Goal: Transaction & Acquisition: Purchase product/service

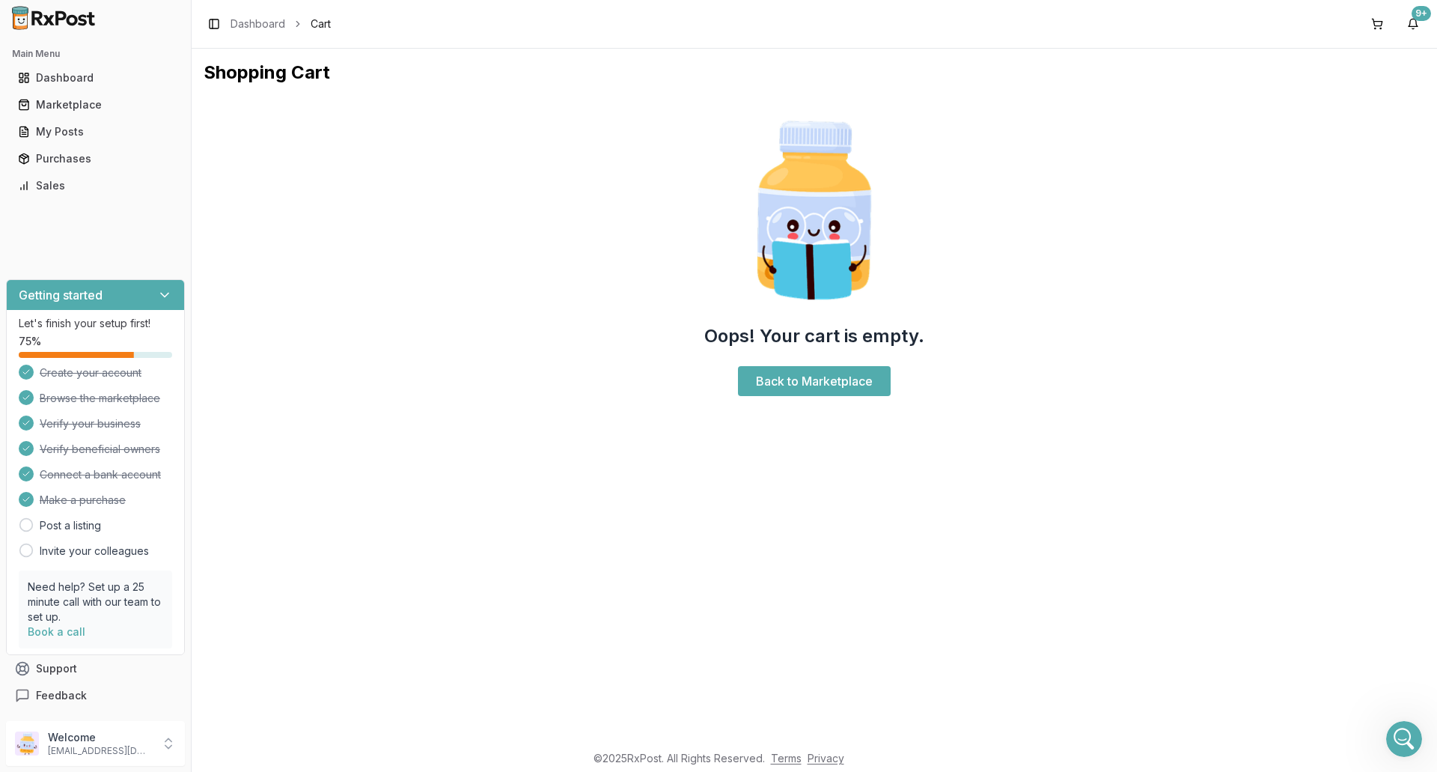
scroll to position [10935, 0]
drag, startPoint x: 790, startPoint y: 396, endPoint x: 796, endPoint y: 386, distance: 11.4
click at [790, 396] on div "Oops! Your cart is empty. Back to Marketplace" at bounding box center [814, 255] width 1221 height 317
click at [796, 386] on link "Back to Marketplace" at bounding box center [814, 381] width 153 height 30
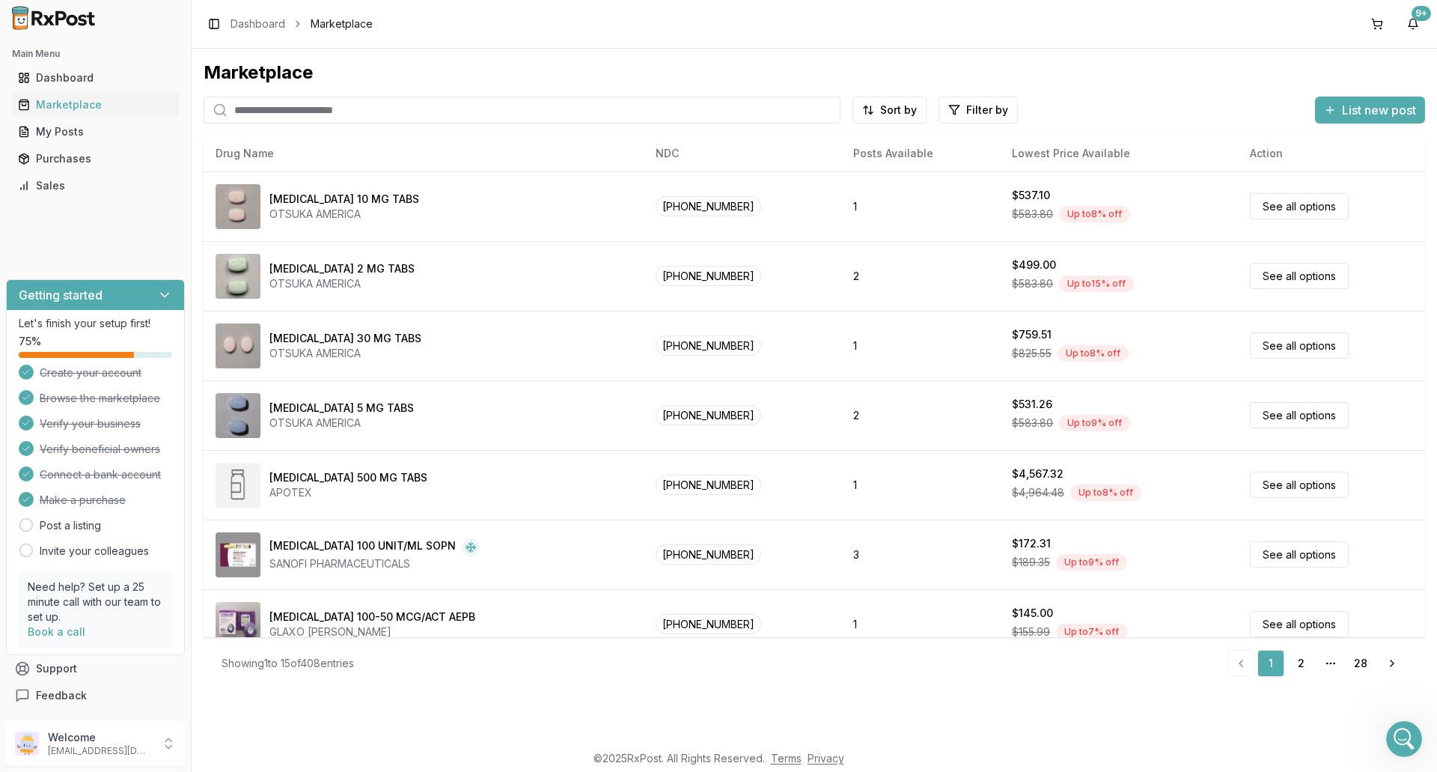
click at [463, 109] on input "search" at bounding box center [522, 110] width 637 height 27
type input "*******"
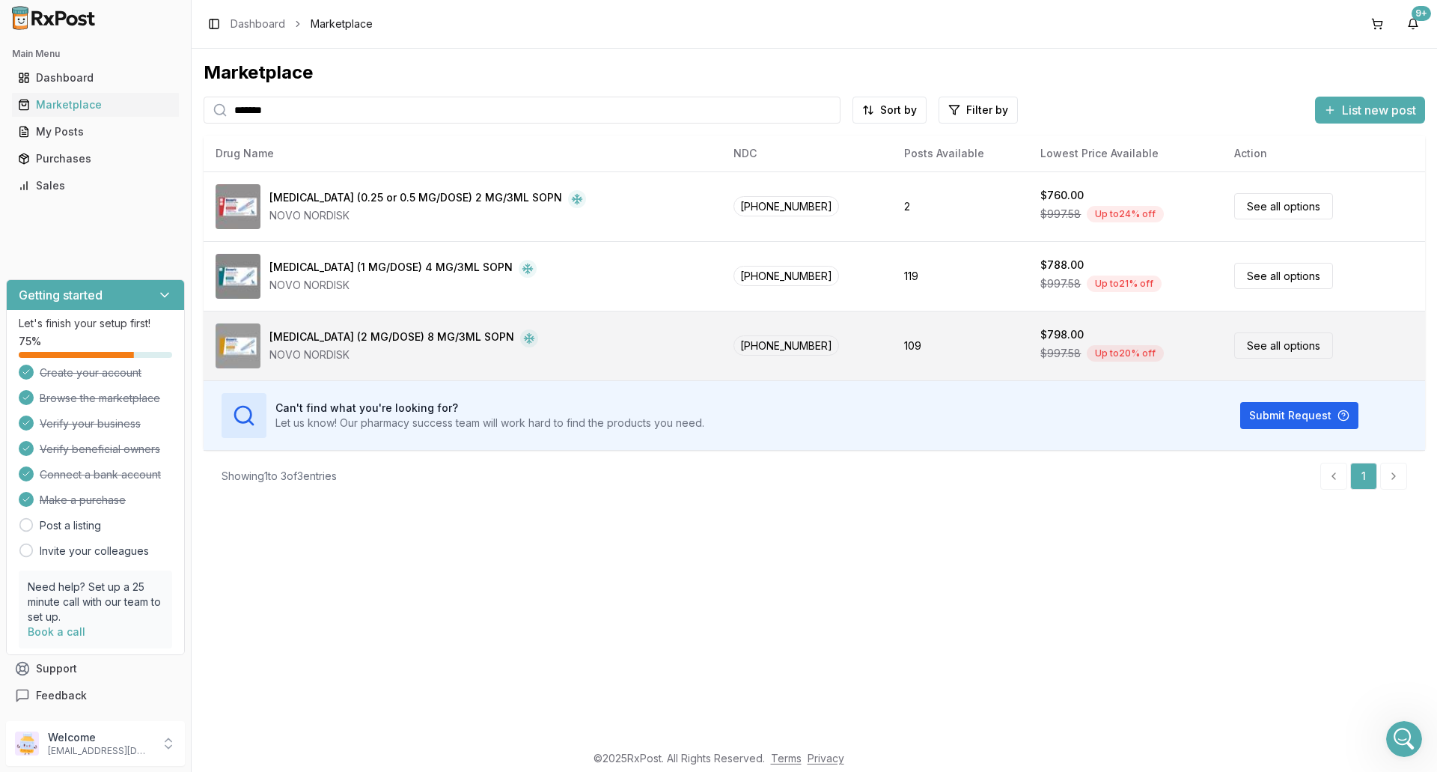
click at [421, 340] on div "[MEDICAL_DATA] (2 MG/DOSE) 8 MG/3ML SOPN" at bounding box center [391, 338] width 245 height 18
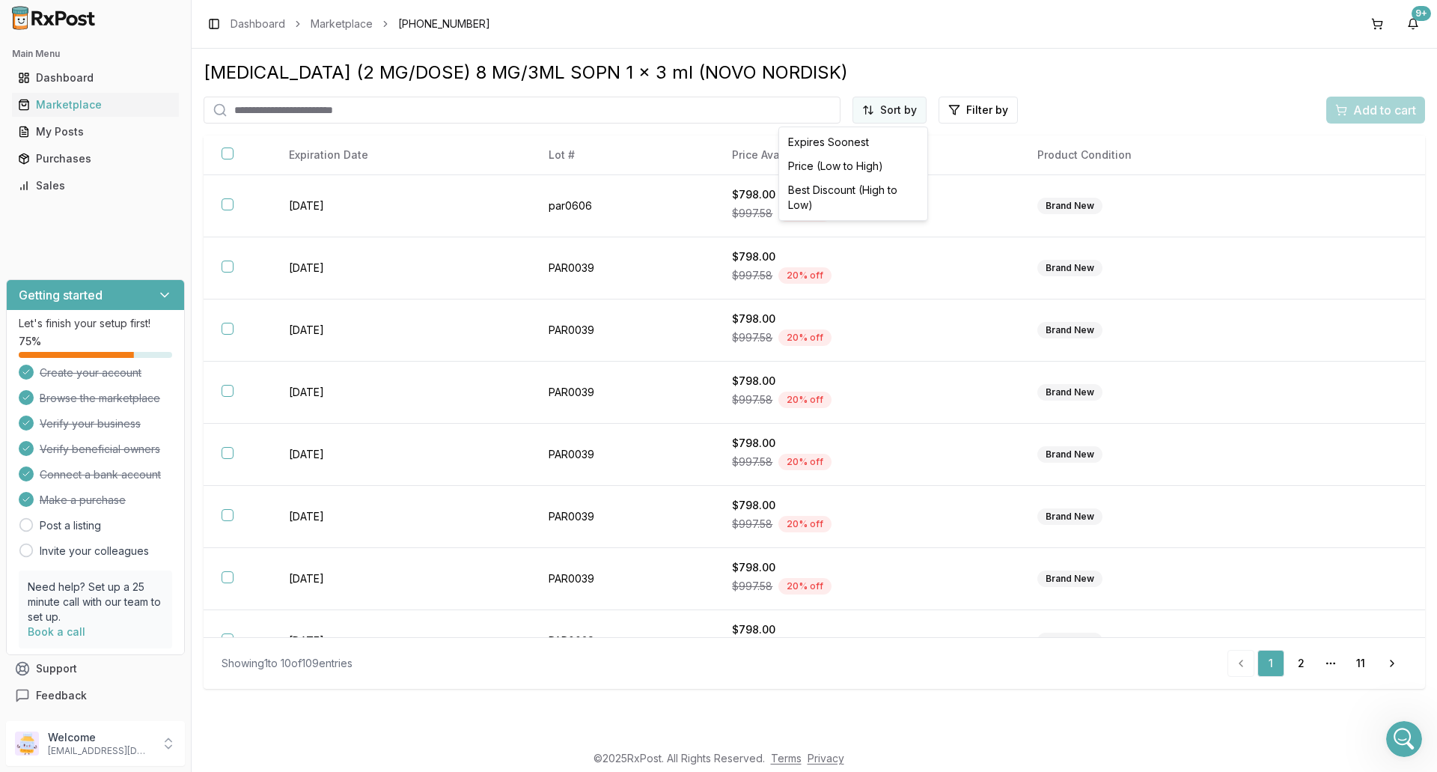
click at [906, 105] on html "Main Menu Dashboard Marketplace My Posts Purchases Sales Getting started Let's …" at bounding box center [718, 386] width 1437 height 772
click at [876, 161] on div "Price (Low to High)" at bounding box center [853, 166] width 142 height 24
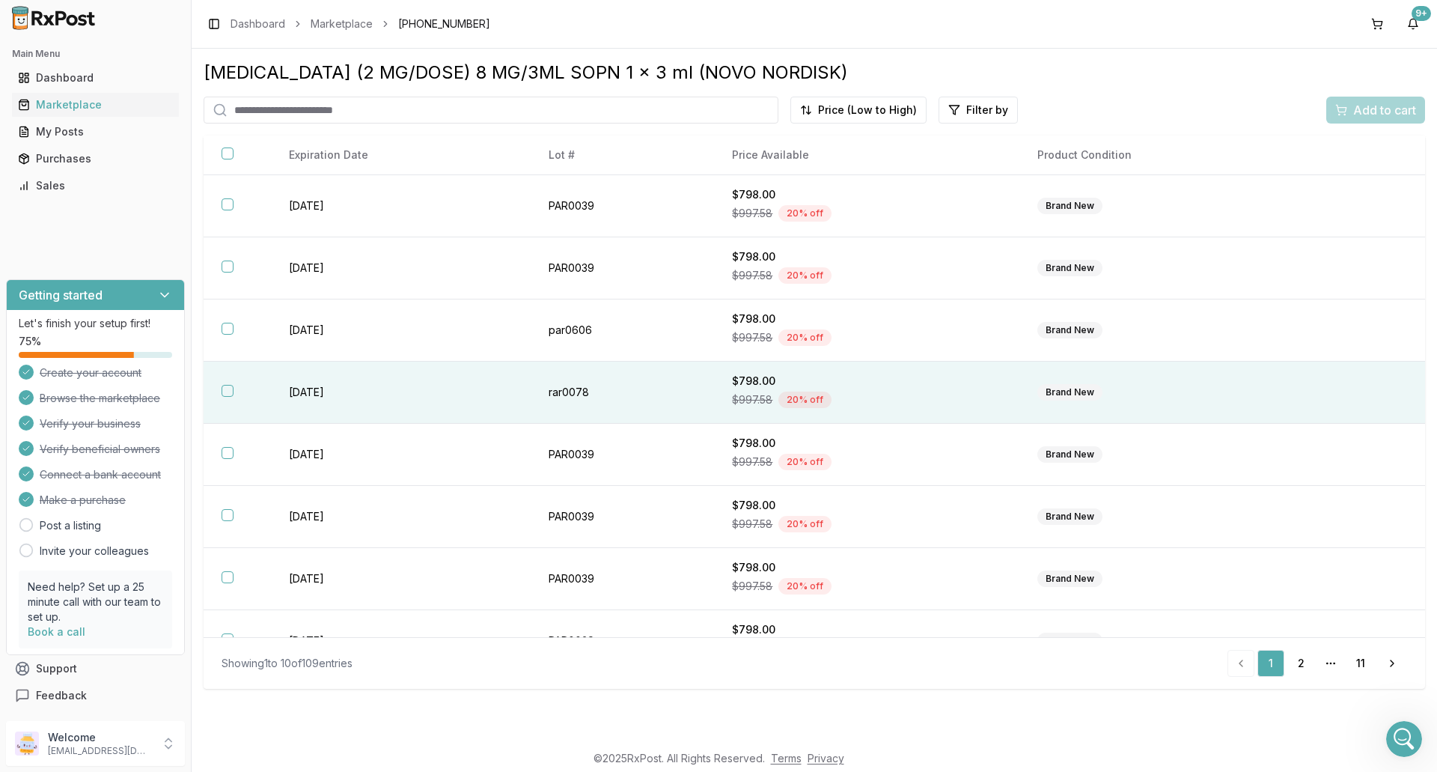
click at [231, 400] on th at bounding box center [237, 392] width 67 height 62
click at [1360, 98] on button "Add to cart" at bounding box center [1375, 110] width 99 height 27
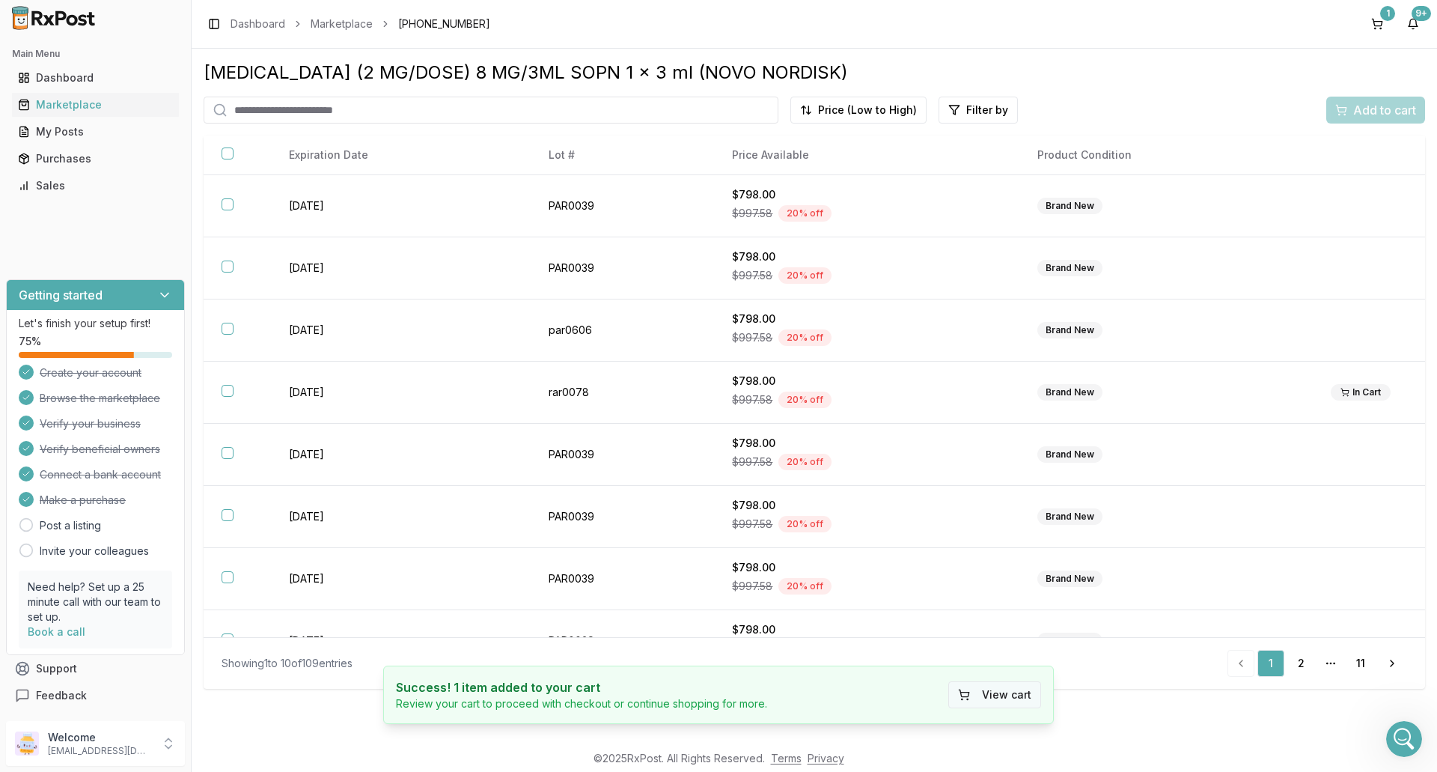
click at [1034, 694] on button "View cart" at bounding box center [994, 694] width 93 height 27
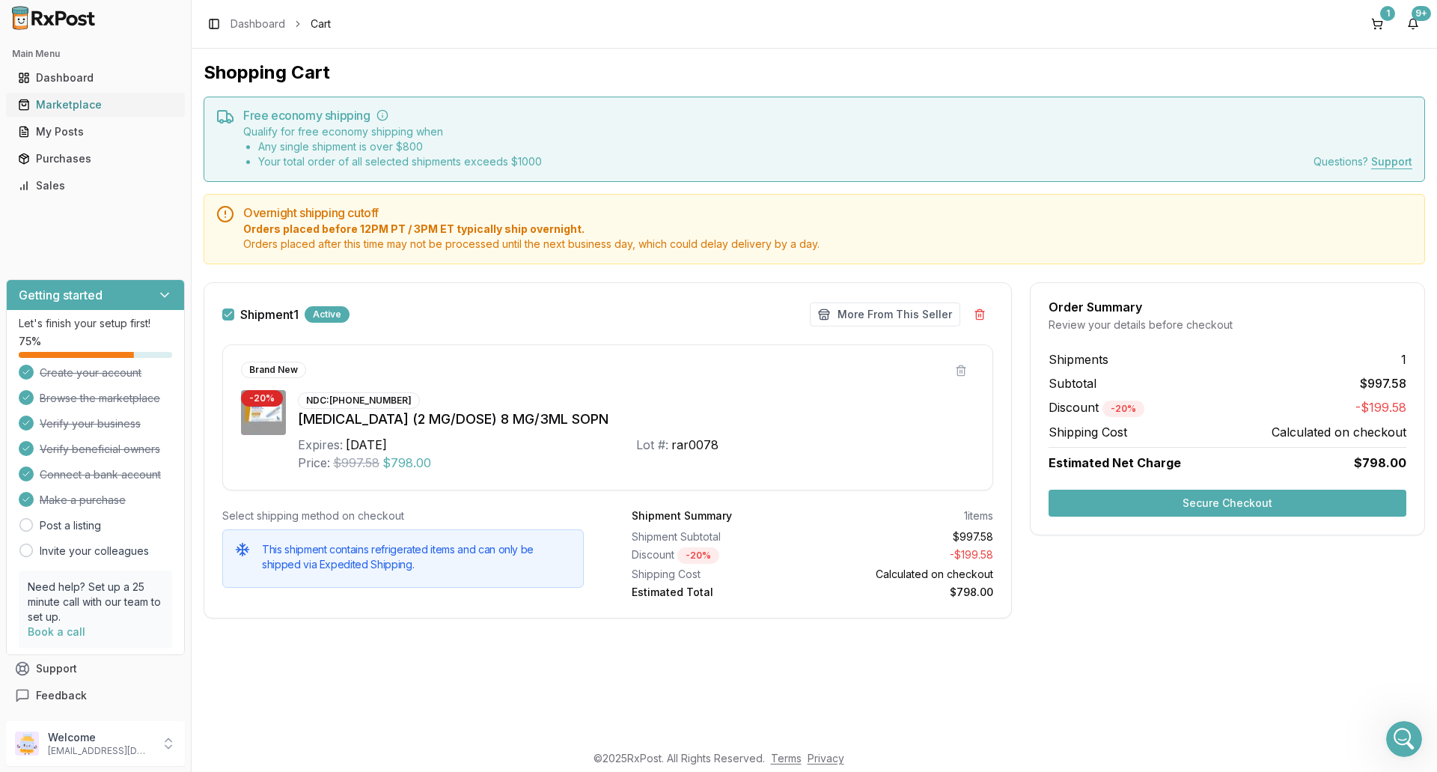
click at [100, 114] on link "Marketplace" at bounding box center [95, 104] width 167 height 27
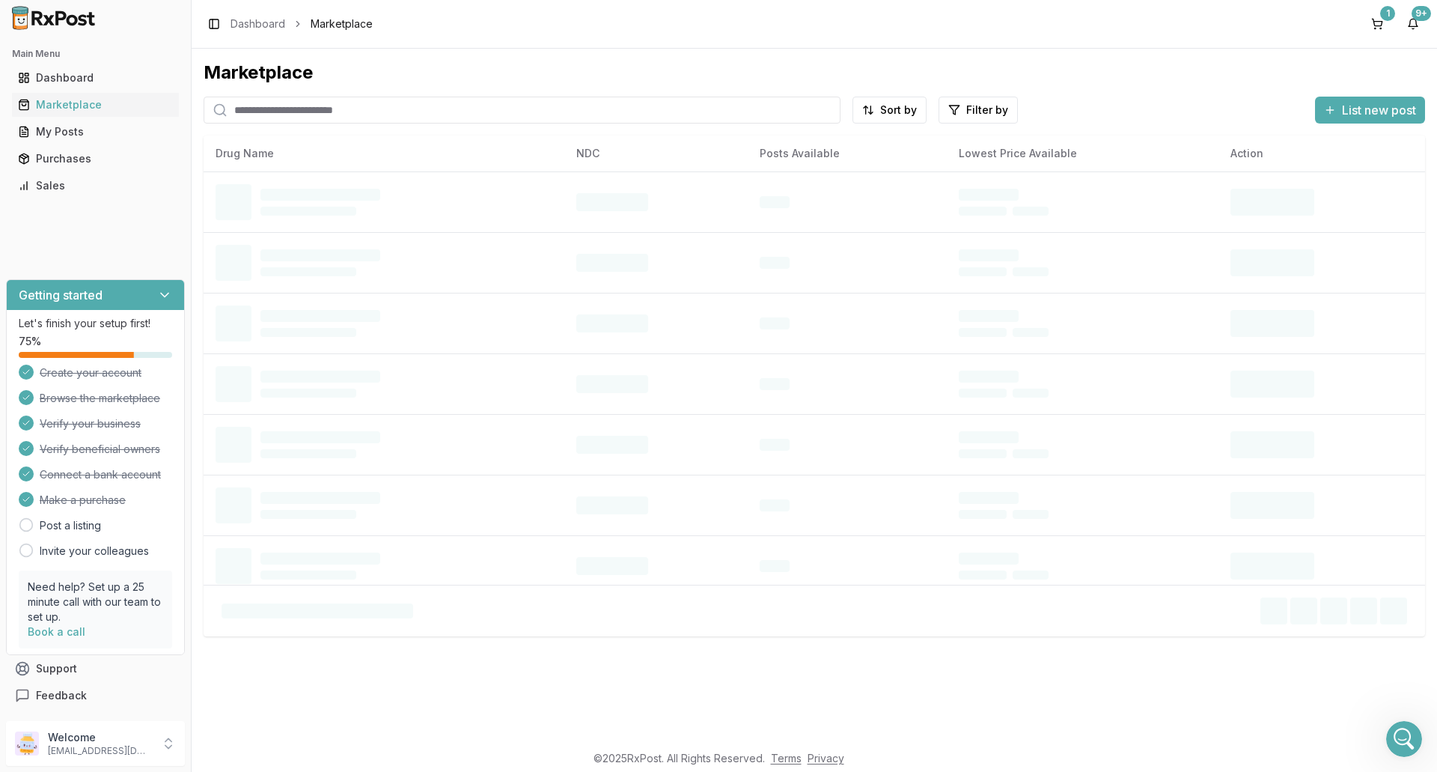
click at [265, 105] on input "search" at bounding box center [522, 110] width 637 height 27
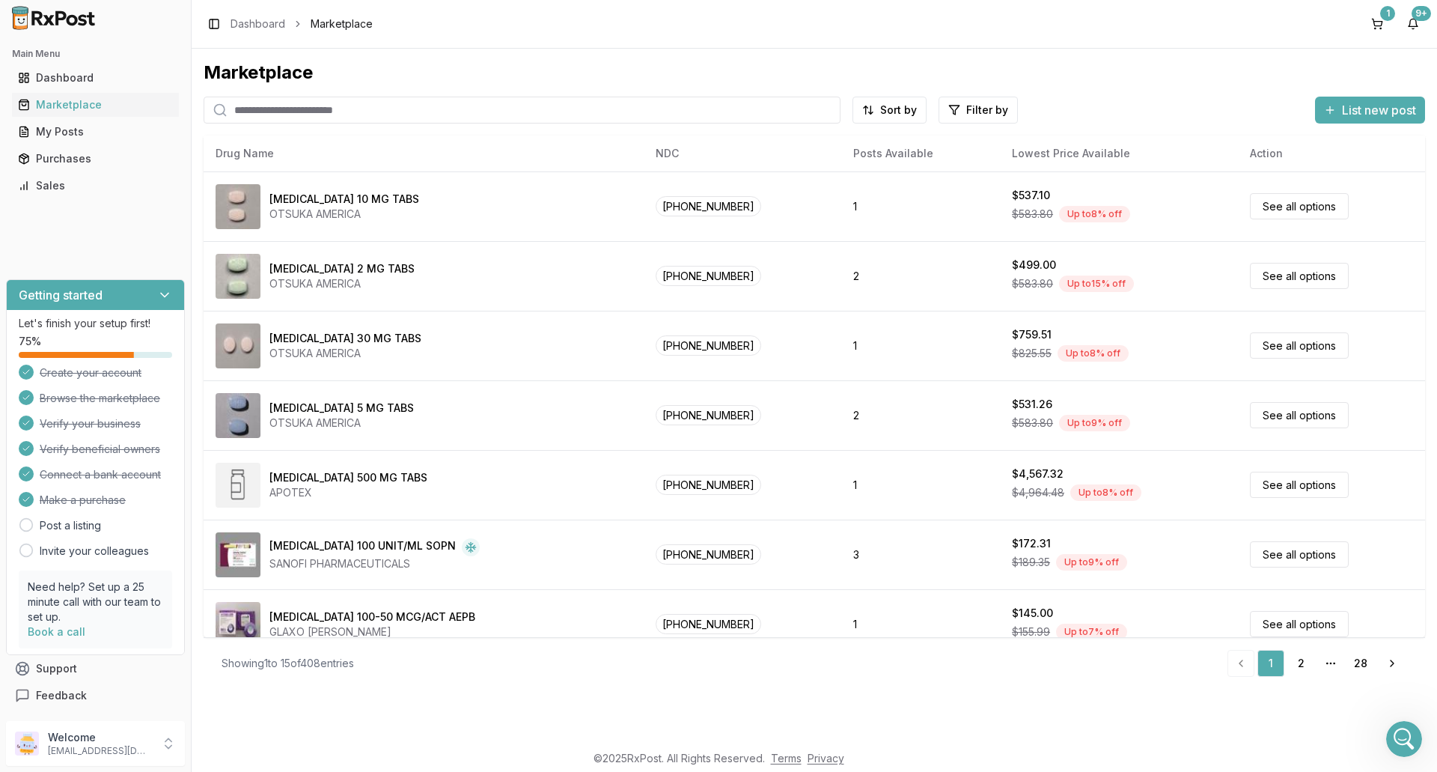
click at [265, 105] on input "search" at bounding box center [522, 110] width 637 height 27
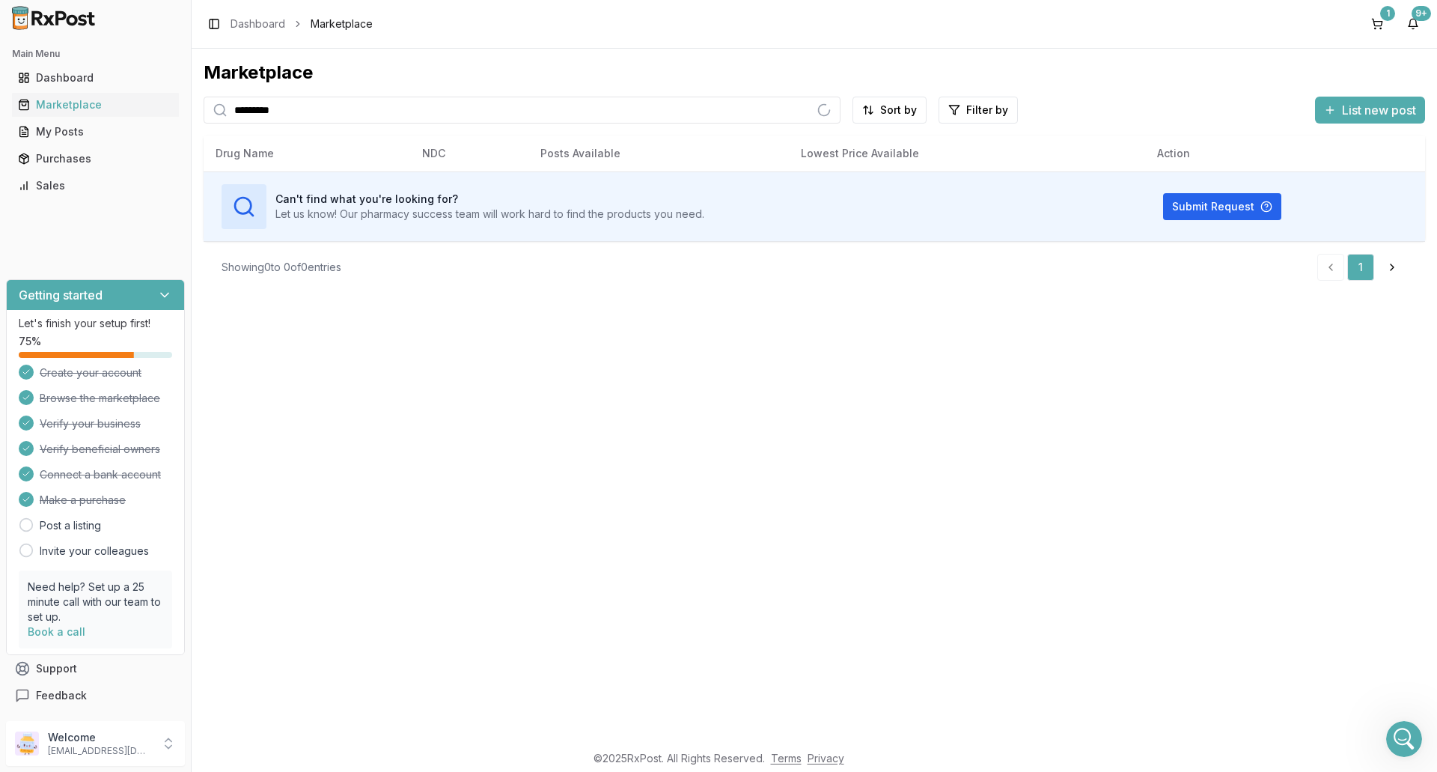
type input "*********"
drag, startPoint x: 611, startPoint y: 112, endPoint x: 0, endPoint y: 147, distance: 612.4
click at [0, 147] on div "Main Menu Dashboard Marketplace My Posts Purchases Sales Getting started Let's …" at bounding box center [718, 386] width 1437 height 772
click at [386, 116] on input "search" at bounding box center [522, 110] width 637 height 27
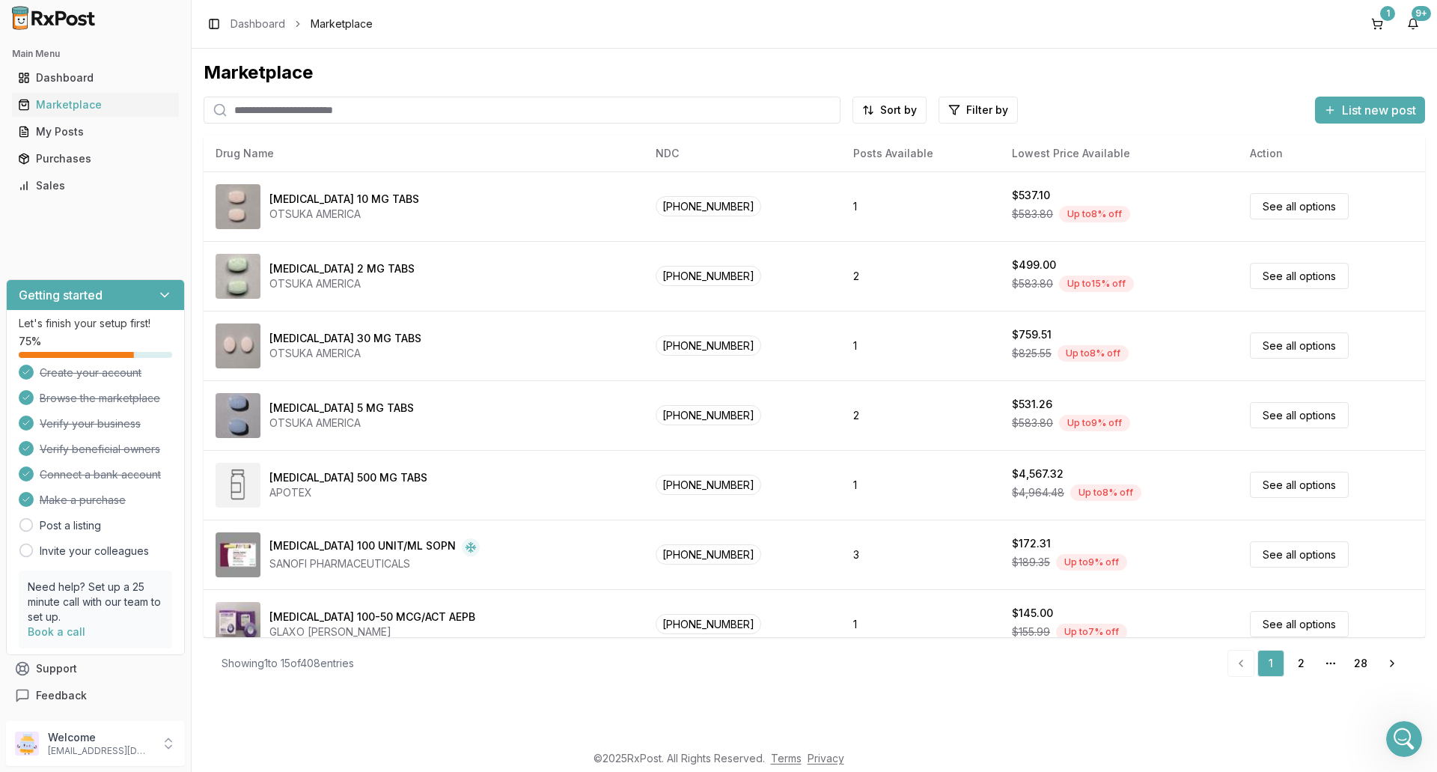
click at [369, 112] on input "search" at bounding box center [522, 110] width 637 height 27
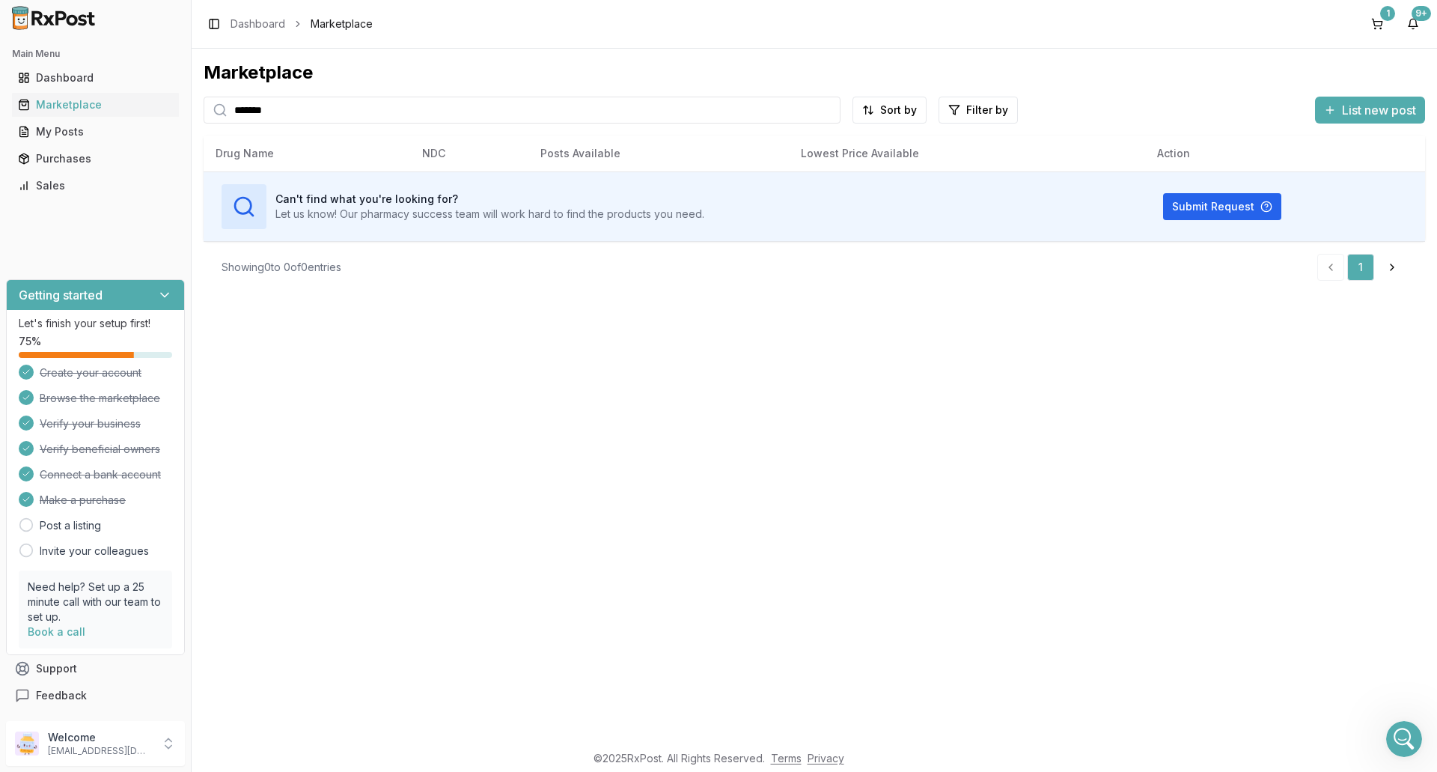
click at [287, 106] on input "*******" at bounding box center [522, 110] width 637 height 27
type input "*"
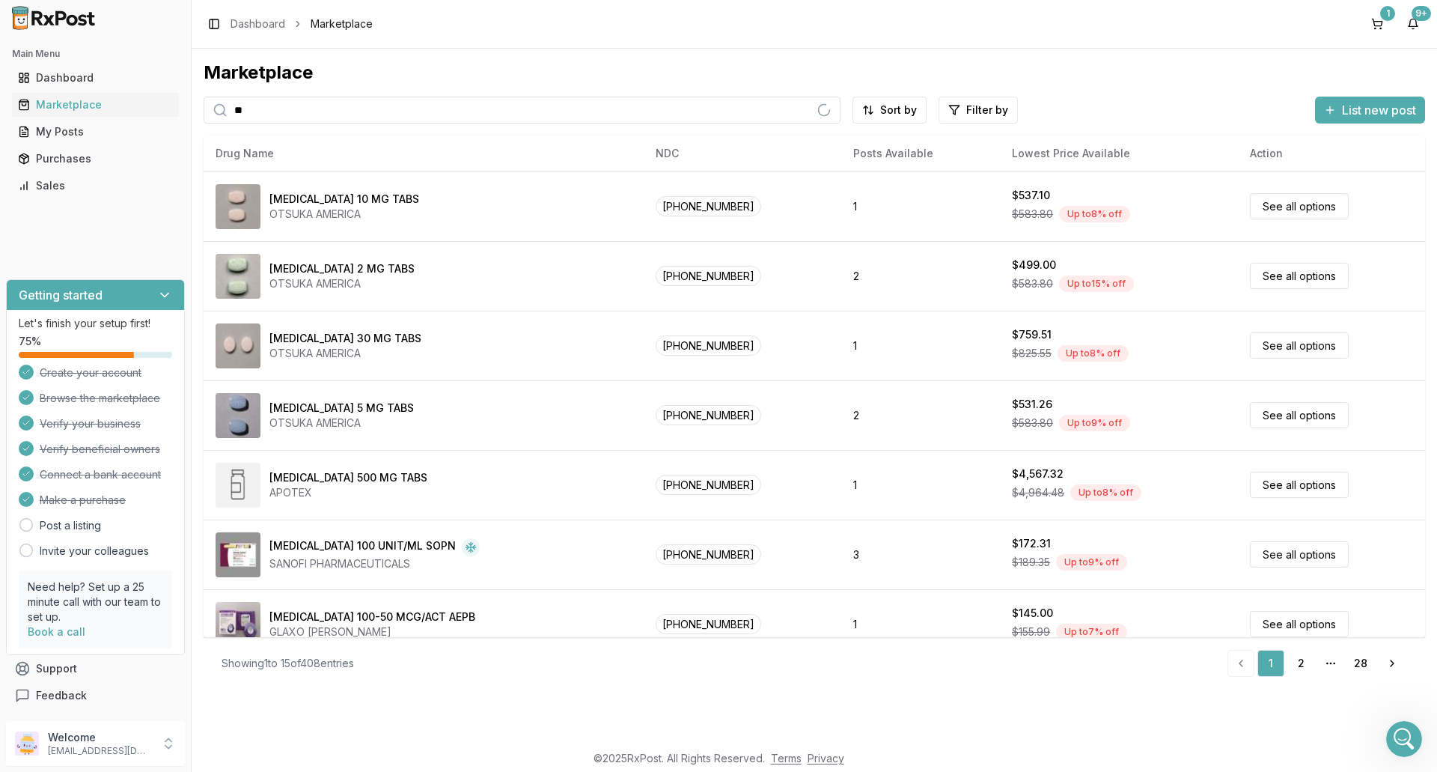
type input "*"
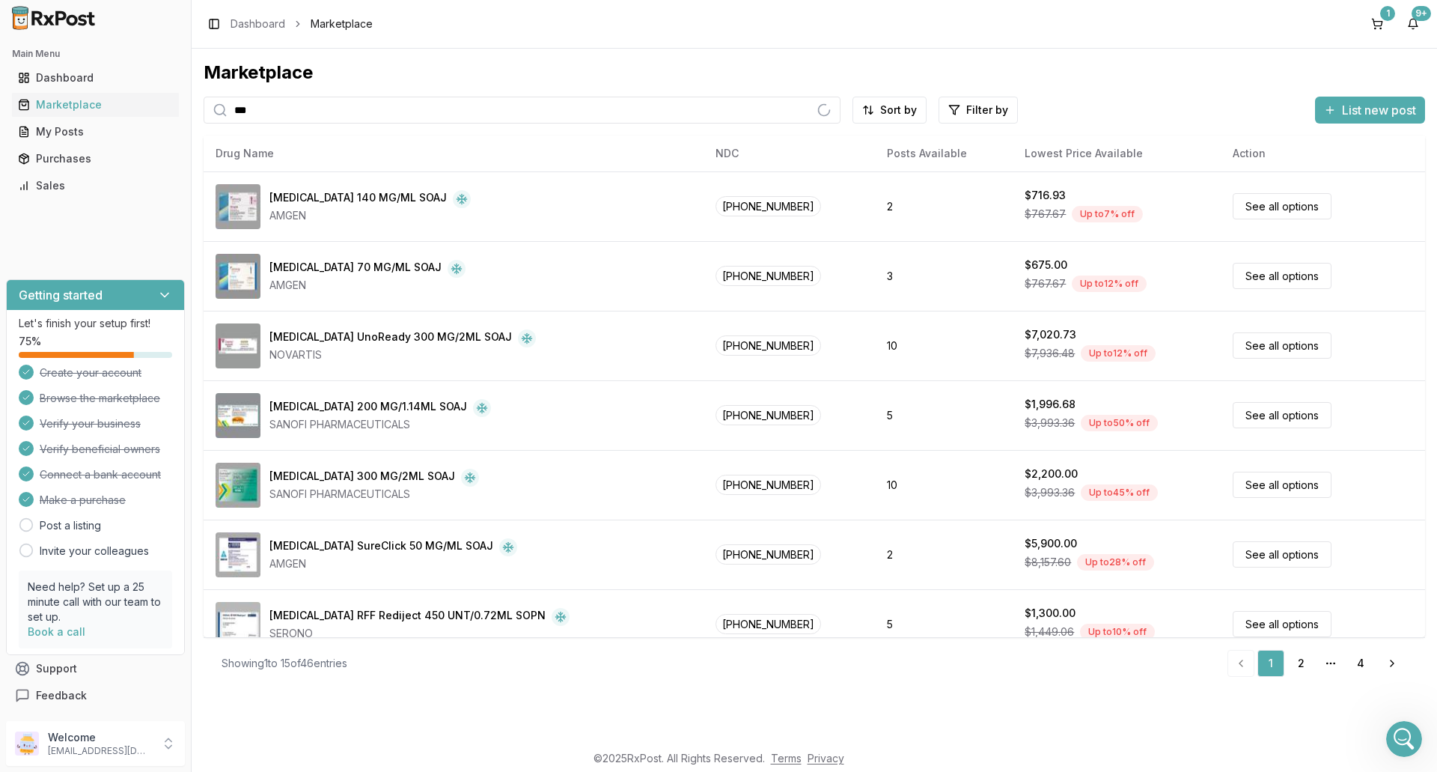
type input "*******"
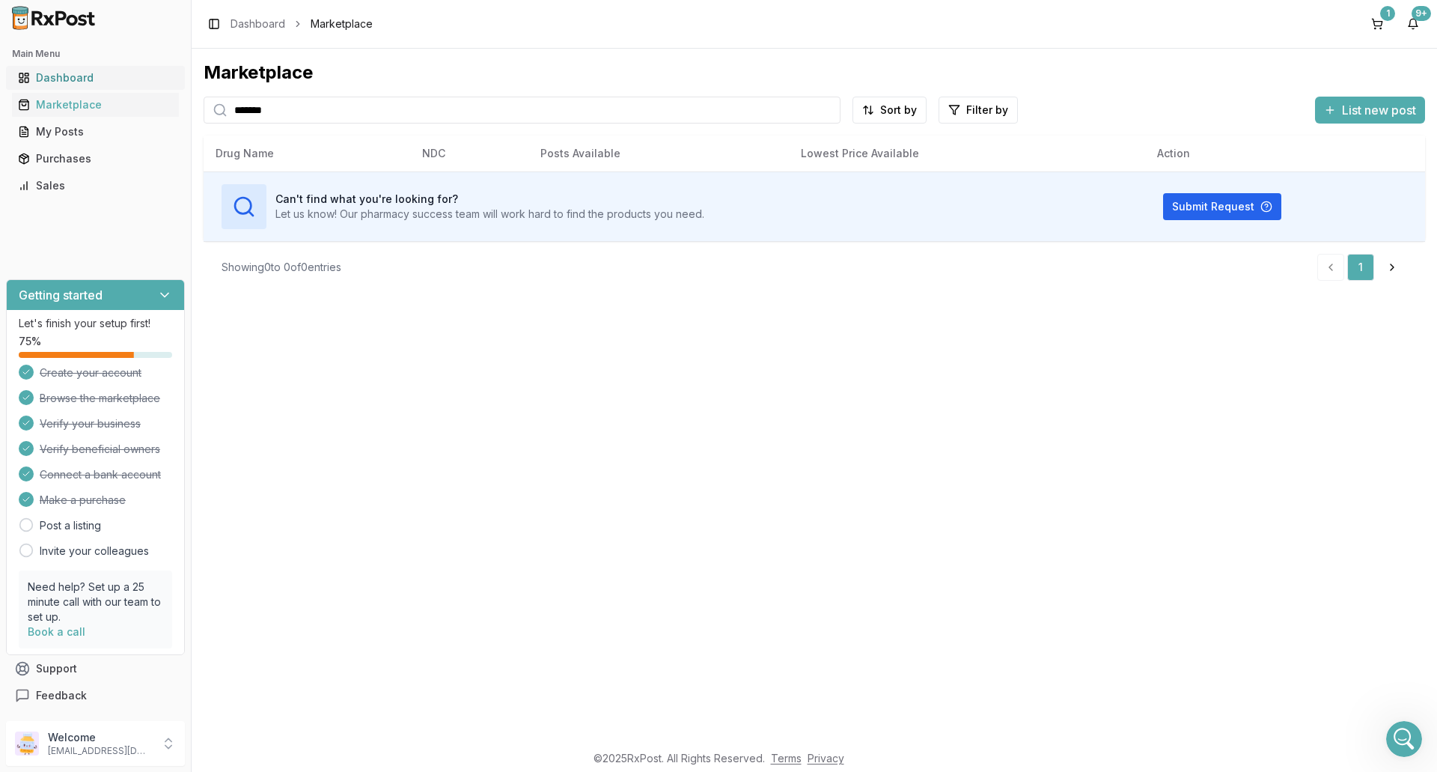
drag, startPoint x: 373, startPoint y: 113, endPoint x: 70, endPoint y: 76, distance: 306.0
click at [70, 76] on div "Main Menu Dashboard Marketplace My Posts Purchases Sales Getting started Let's …" at bounding box center [718, 386] width 1437 height 772
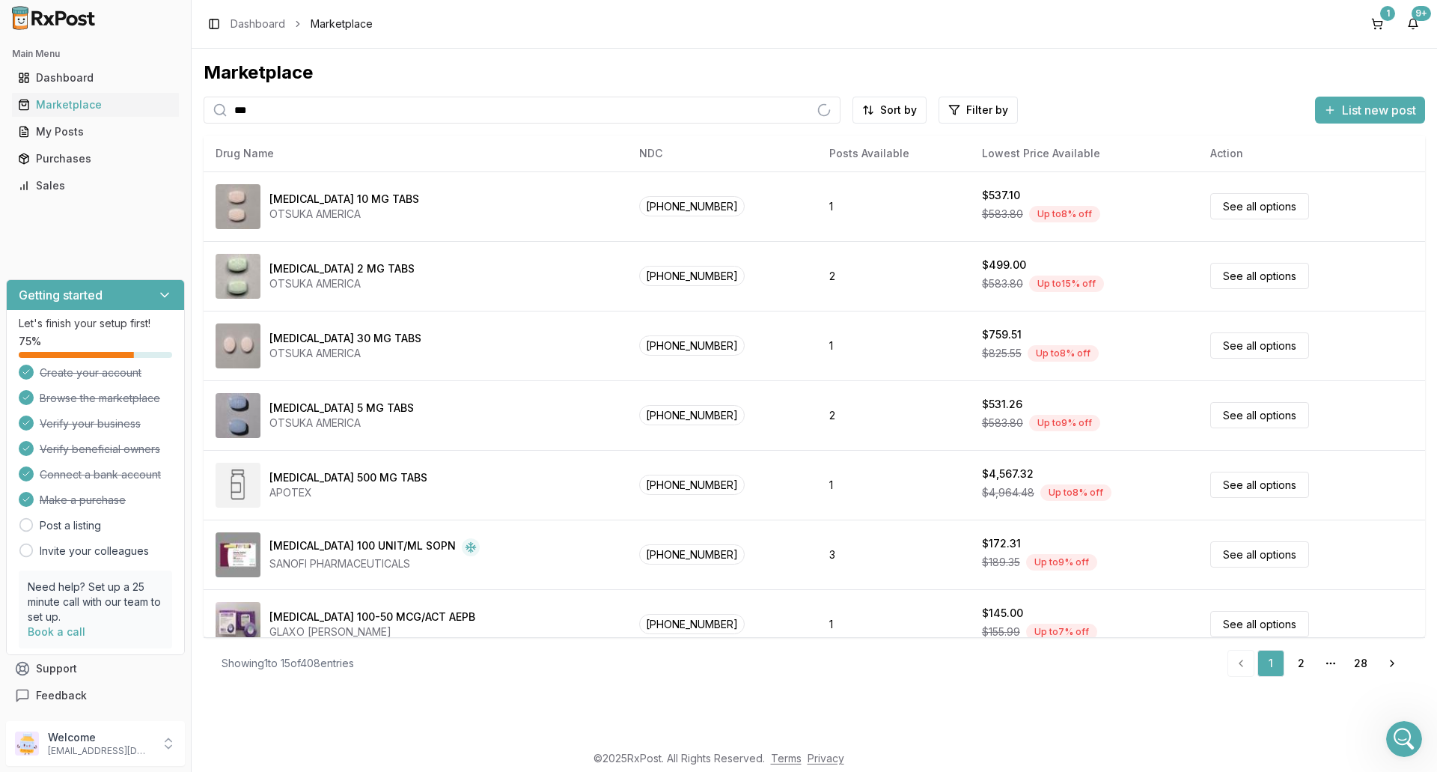
type input "*********"
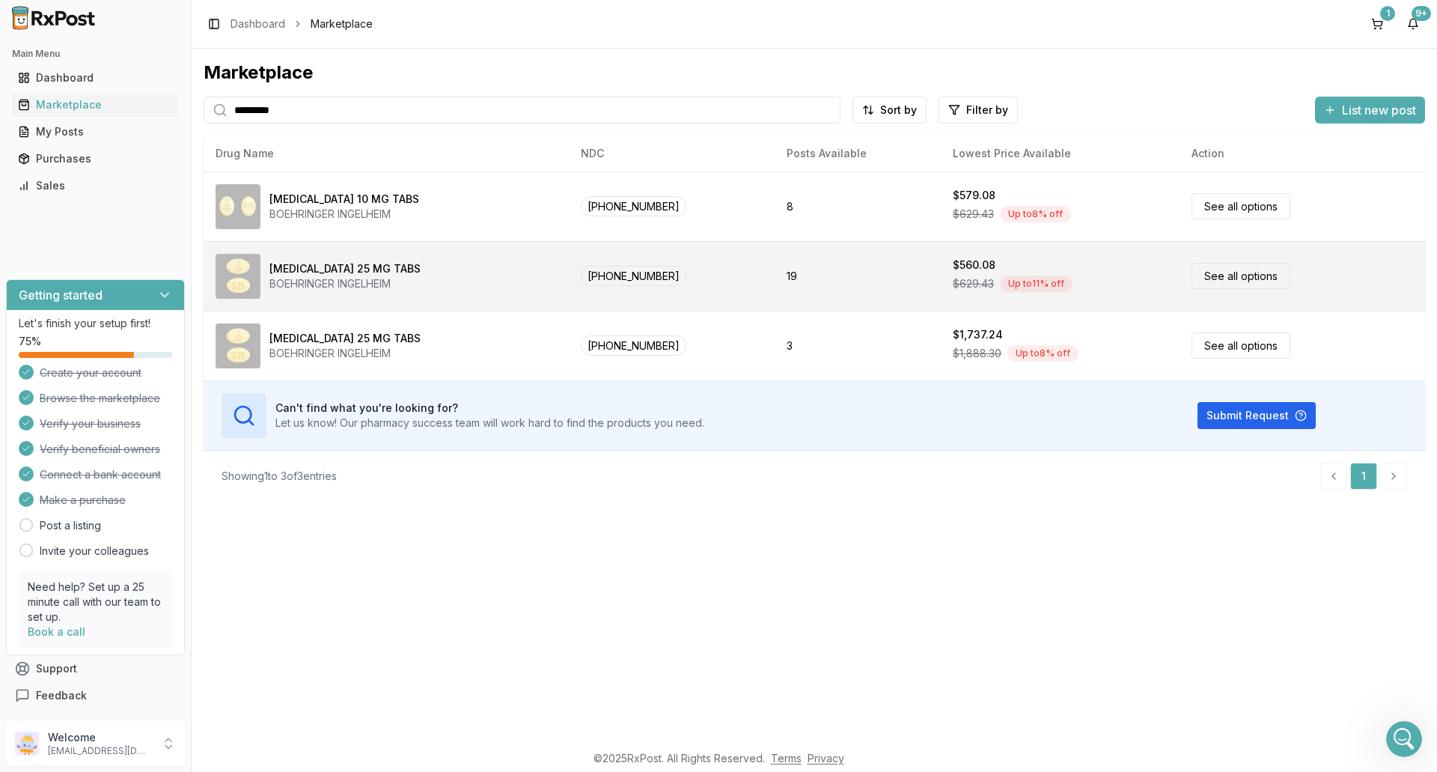
click at [317, 285] on div "BOEHRINGER INGELHEIM" at bounding box center [344, 283] width 151 height 15
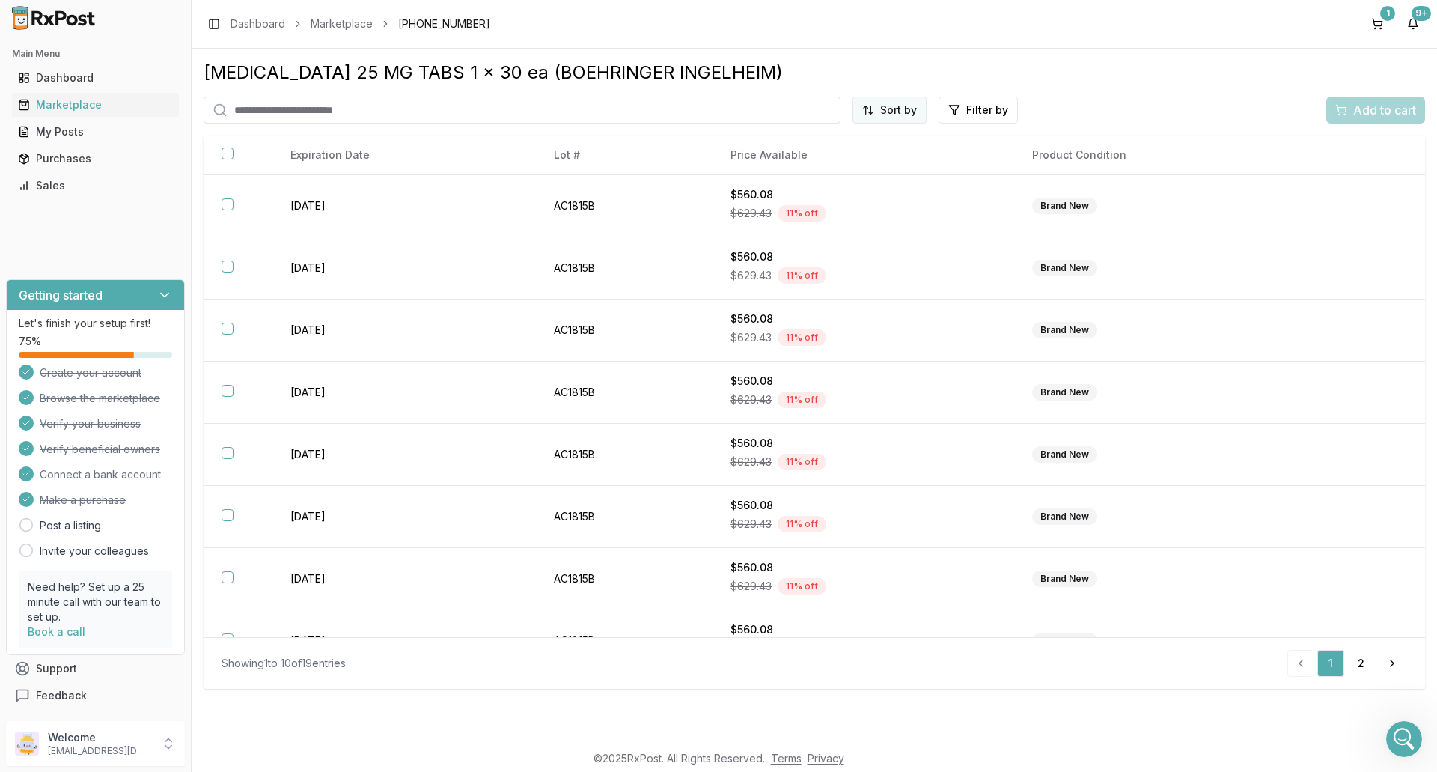
click at [871, 113] on html "Main Menu Dashboard Marketplace My Posts Purchases Sales Getting started Let's …" at bounding box center [718, 386] width 1437 height 772
click at [869, 162] on div "Price (Low to High)" at bounding box center [853, 166] width 142 height 24
click at [339, 120] on input "search" at bounding box center [491, 110] width 575 height 27
type input "*********"
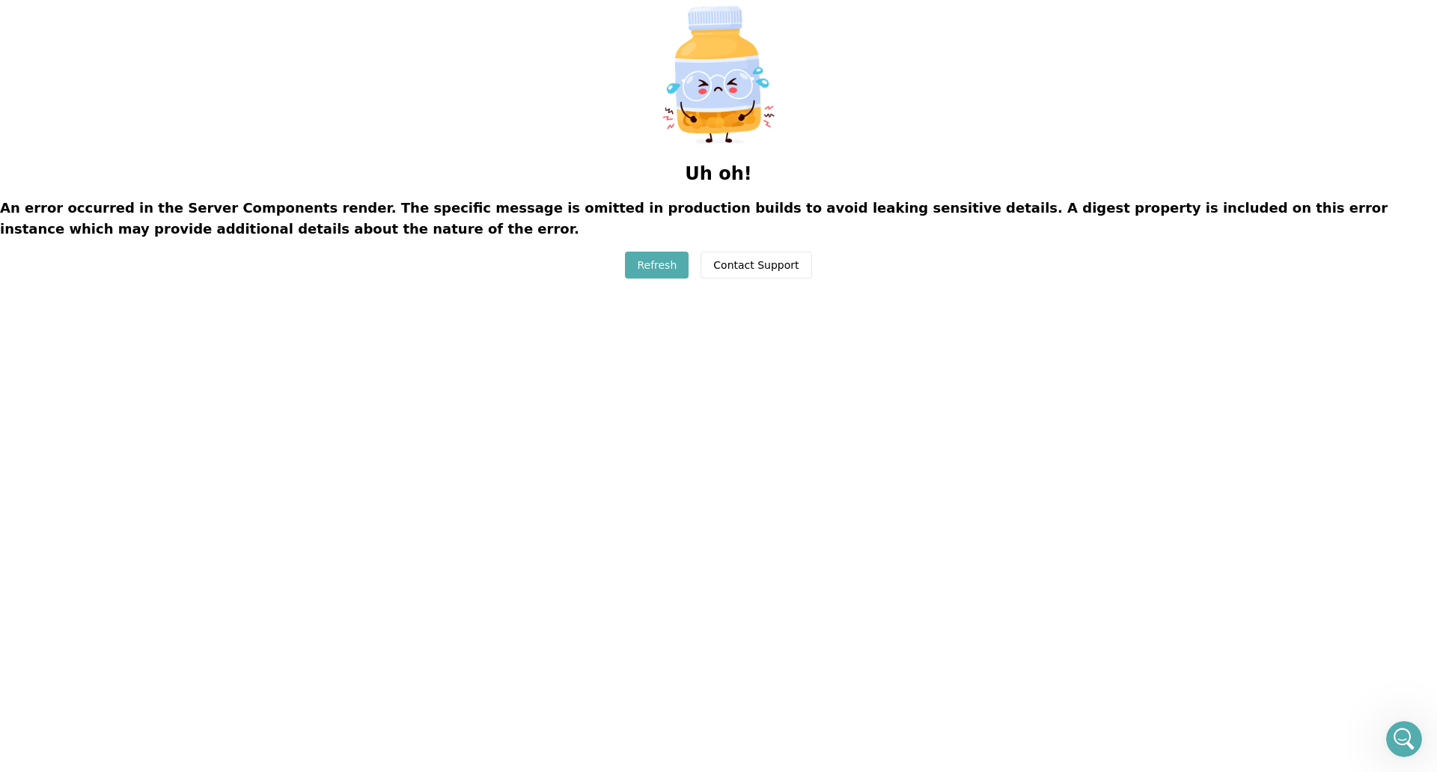
click at [660, 266] on button "Refresh" at bounding box center [657, 264] width 64 height 27
click at [656, 272] on button "Refresh" at bounding box center [657, 264] width 64 height 27
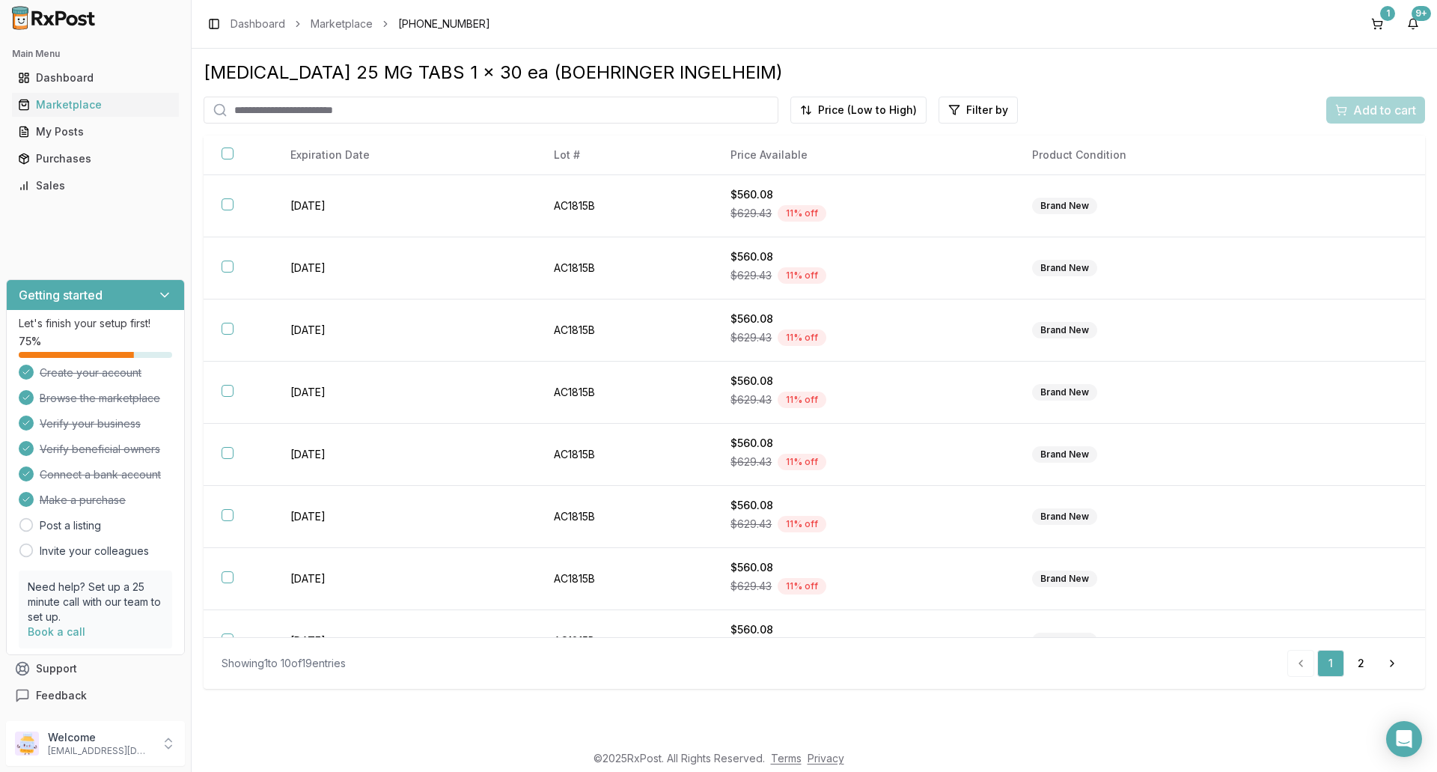
click at [304, 122] on input "search" at bounding box center [491, 110] width 575 height 27
type input "*********"
click at [99, 109] on div "Marketplace" at bounding box center [95, 104] width 155 height 15
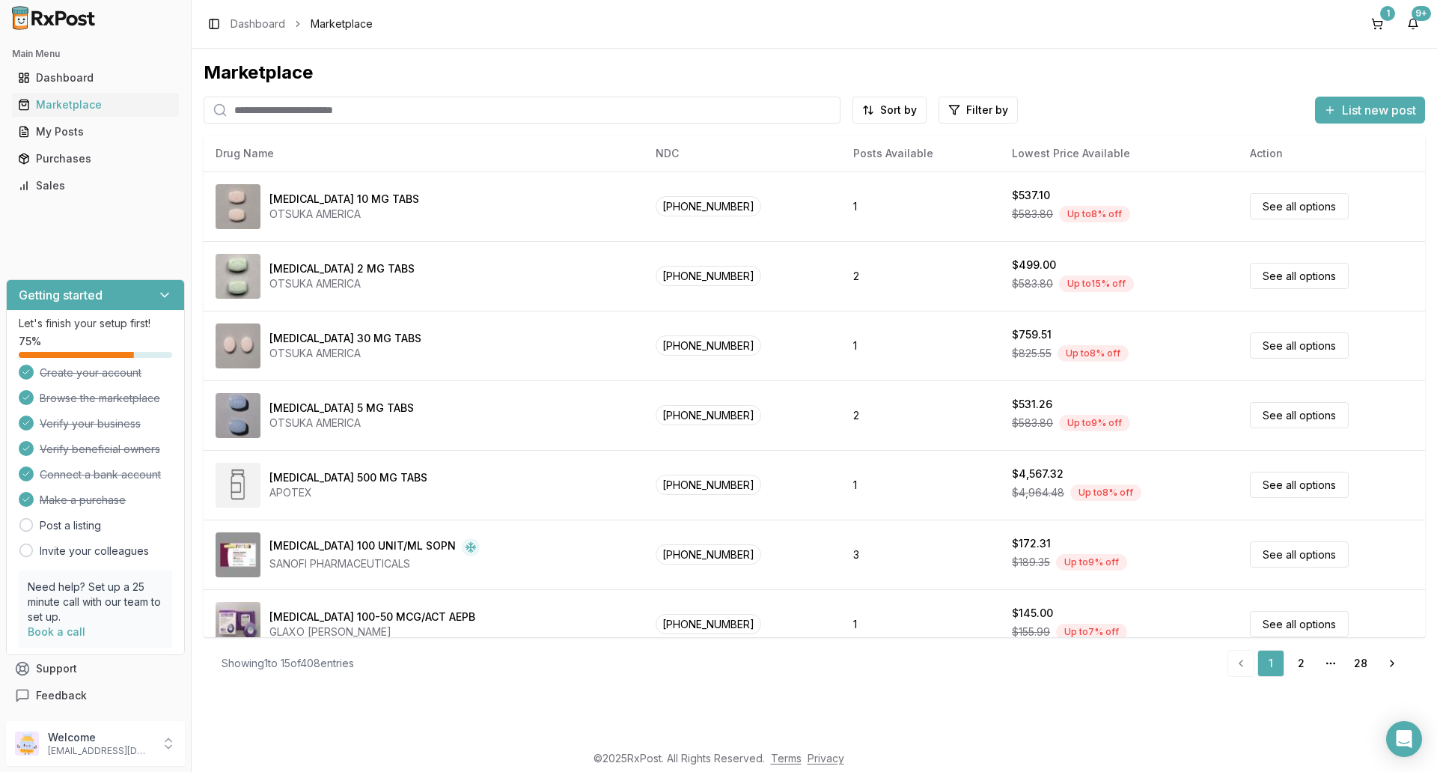
click at [296, 109] on input "search" at bounding box center [522, 110] width 637 height 27
type input "*********"
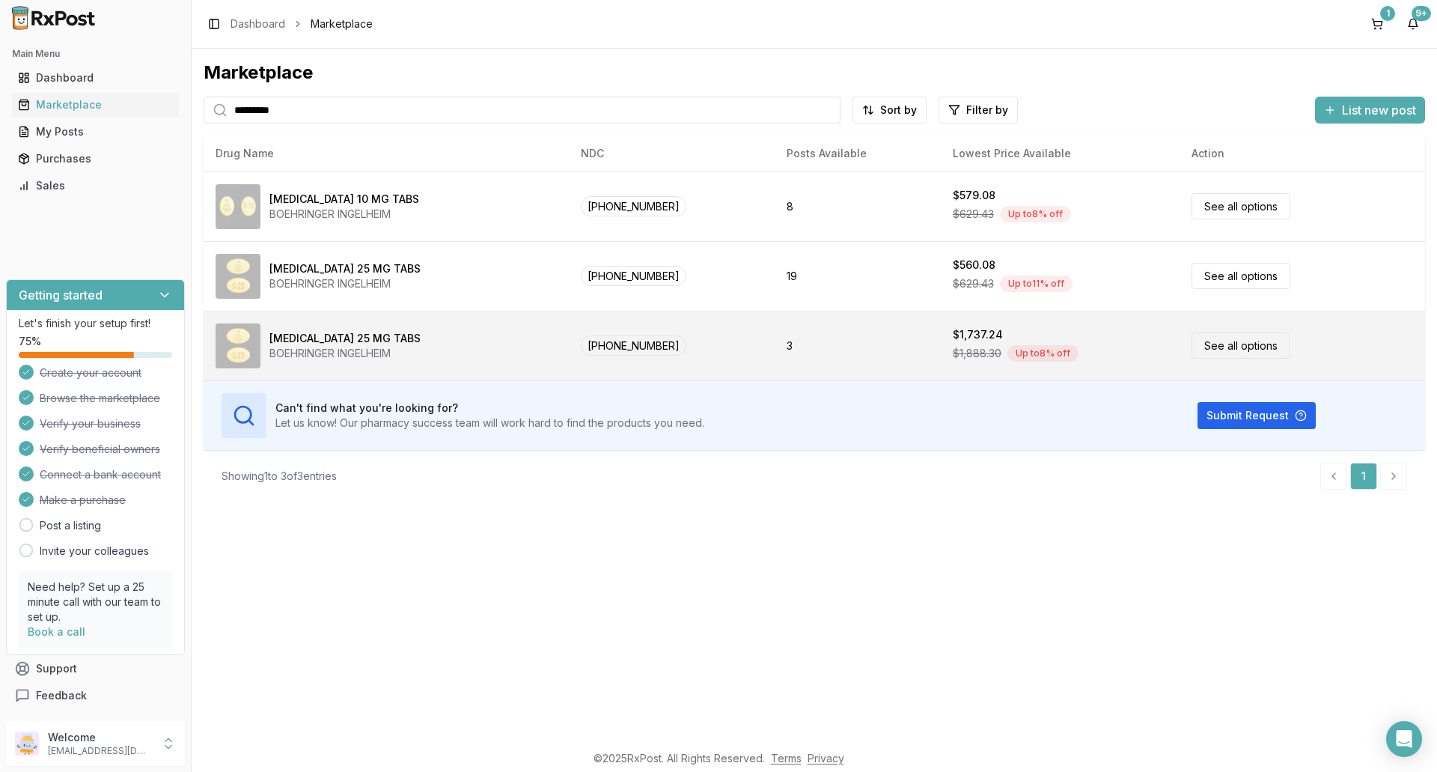
click at [375, 331] on div "[MEDICAL_DATA] 25 MG TABS" at bounding box center [344, 338] width 151 height 15
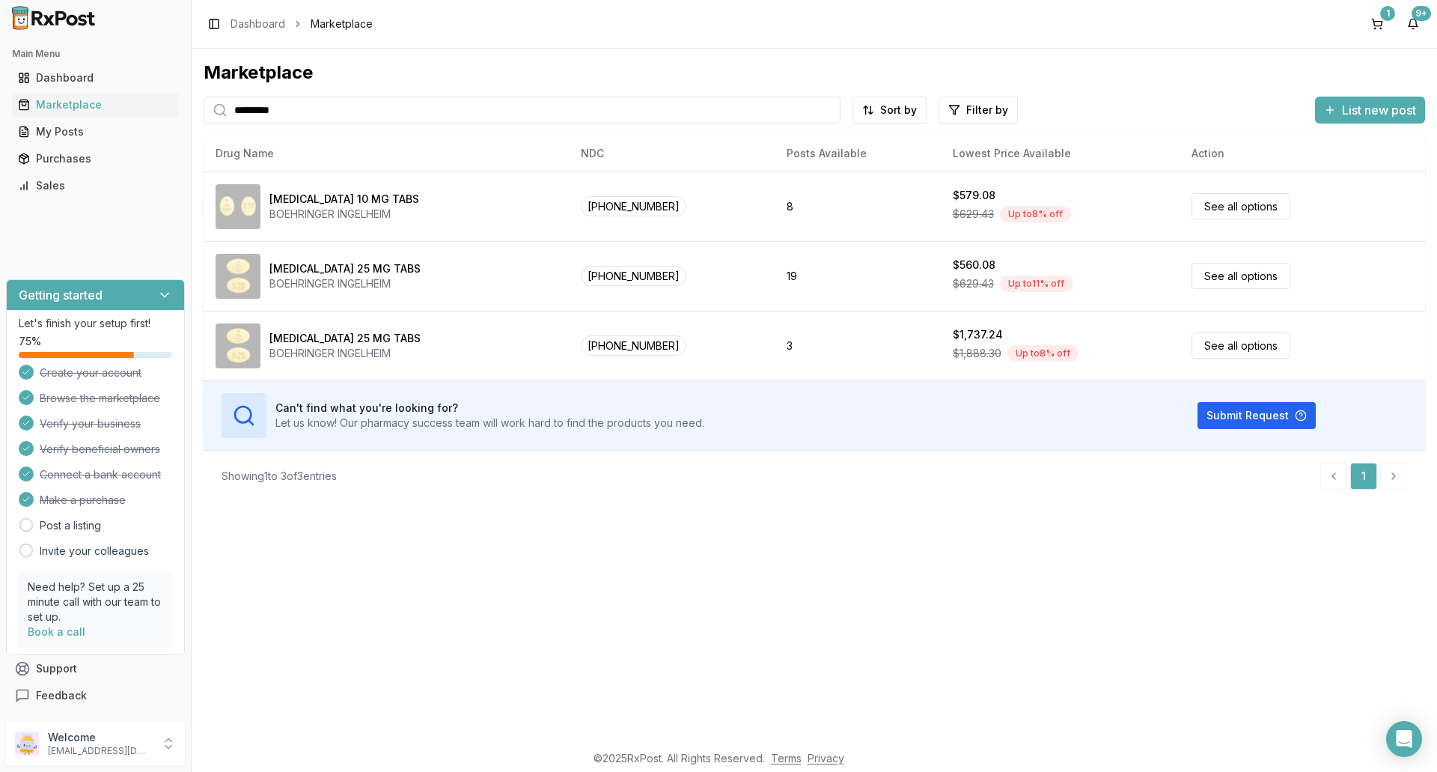
drag, startPoint x: 317, startPoint y: 110, endPoint x: 189, endPoint y: 92, distance: 129.2
click at [189, 92] on div "Main Menu Dashboard Marketplace My Posts Purchases Sales Getting started Let's …" at bounding box center [718, 386] width 1437 height 772
type input "*******"
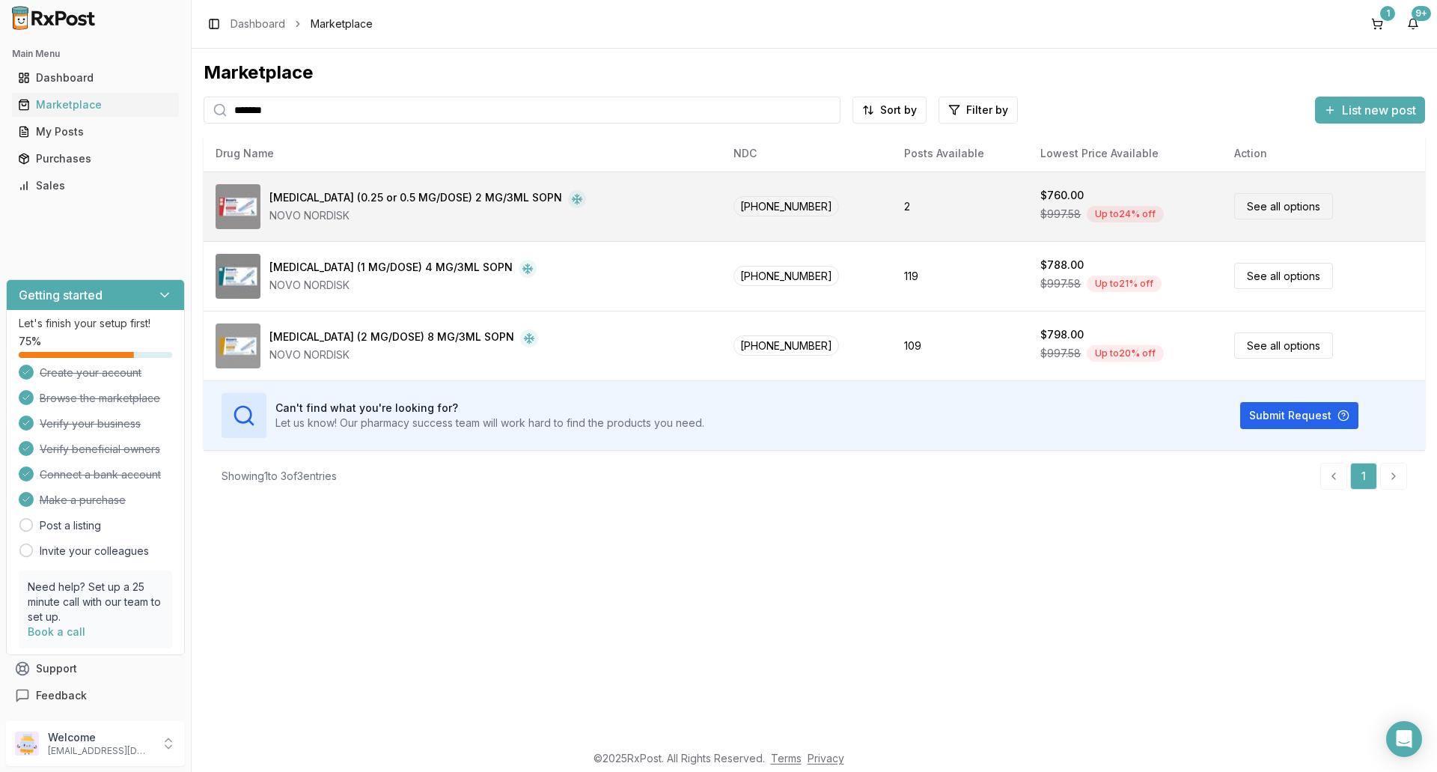
click at [333, 201] on div "[MEDICAL_DATA] (0.25 or 0.5 MG/DOSE) 2 MG/3ML SOPN" at bounding box center [415, 199] width 293 height 18
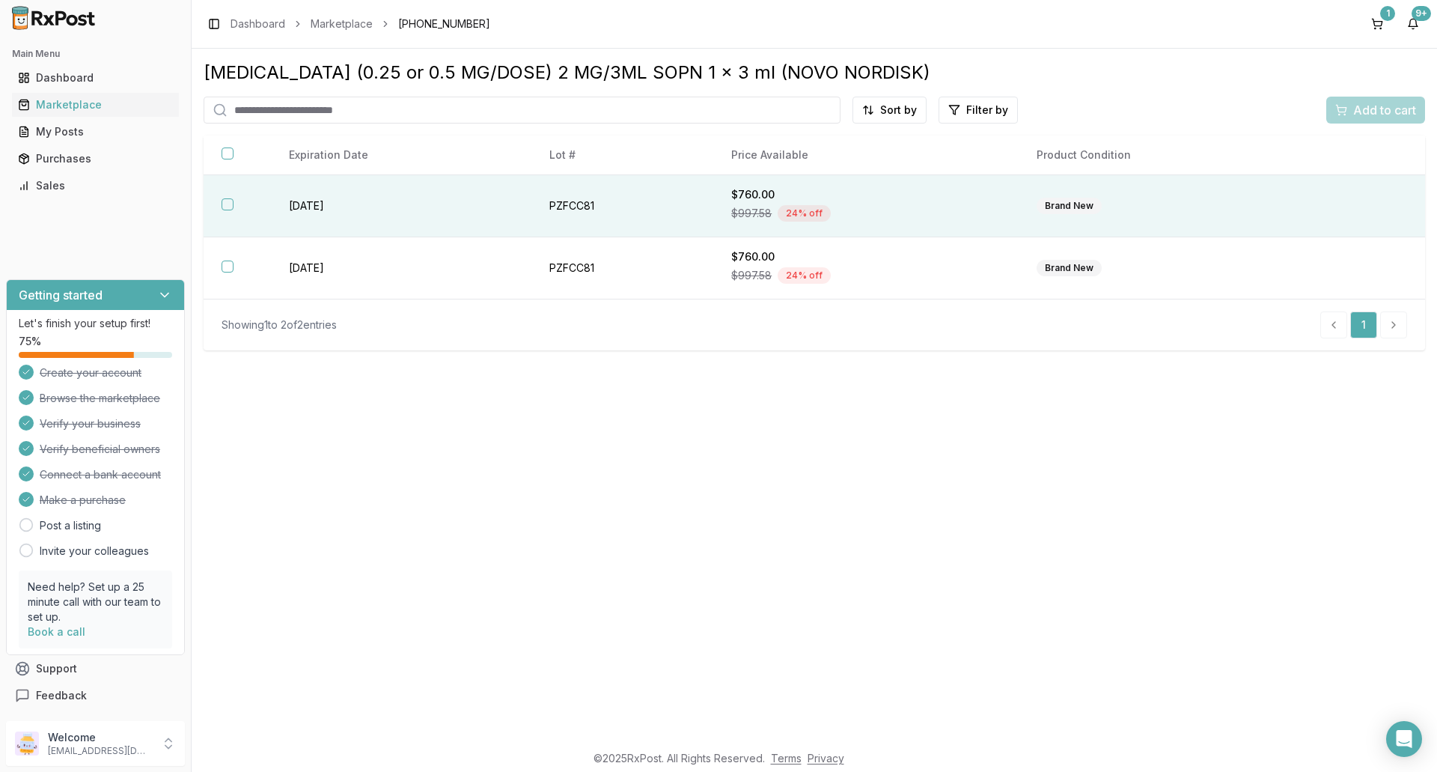
click at [231, 204] on th at bounding box center [237, 206] width 67 height 62
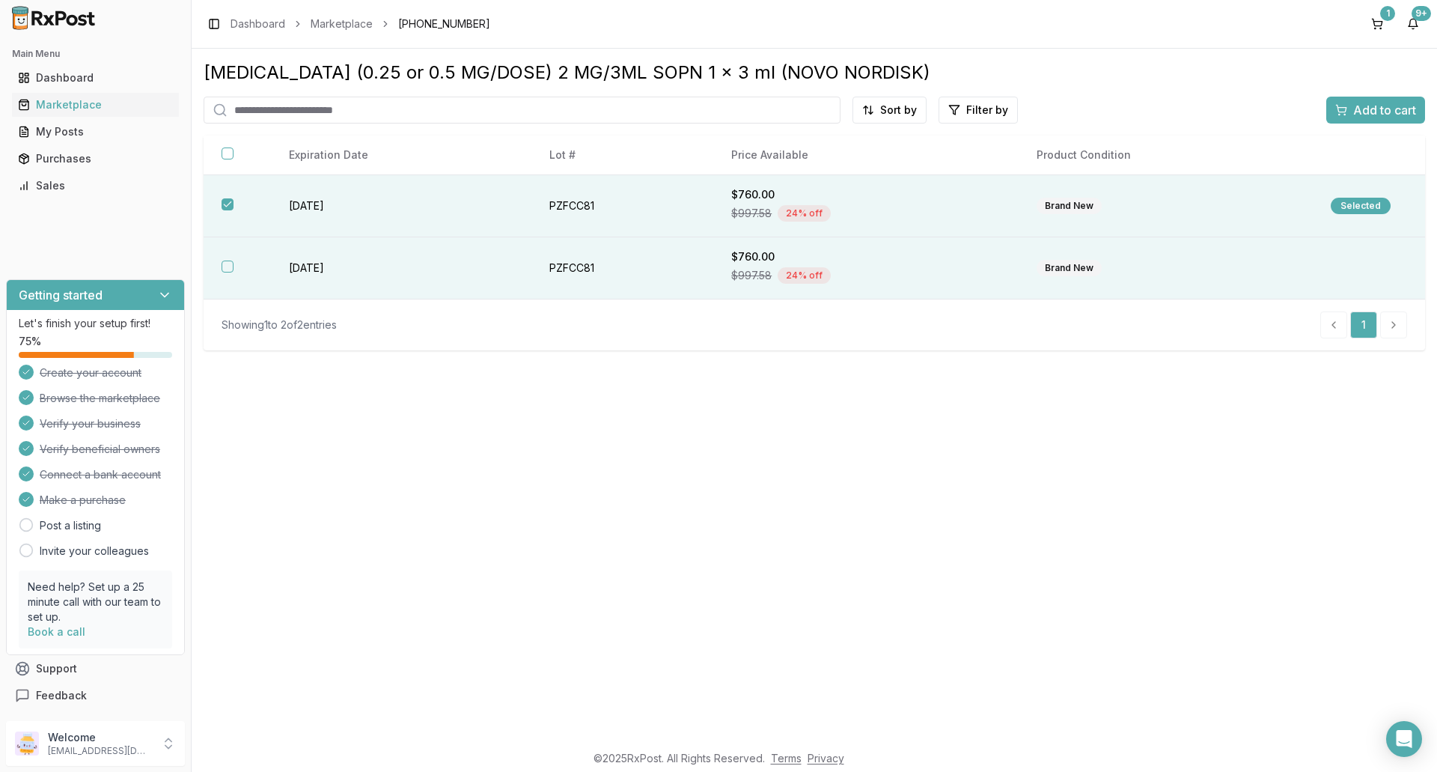
click at [227, 269] on button "button" at bounding box center [228, 266] width 12 height 12
click at [1374, 105] on span "Add to cart" at bounding box center [1384, 110] width 63 height 18
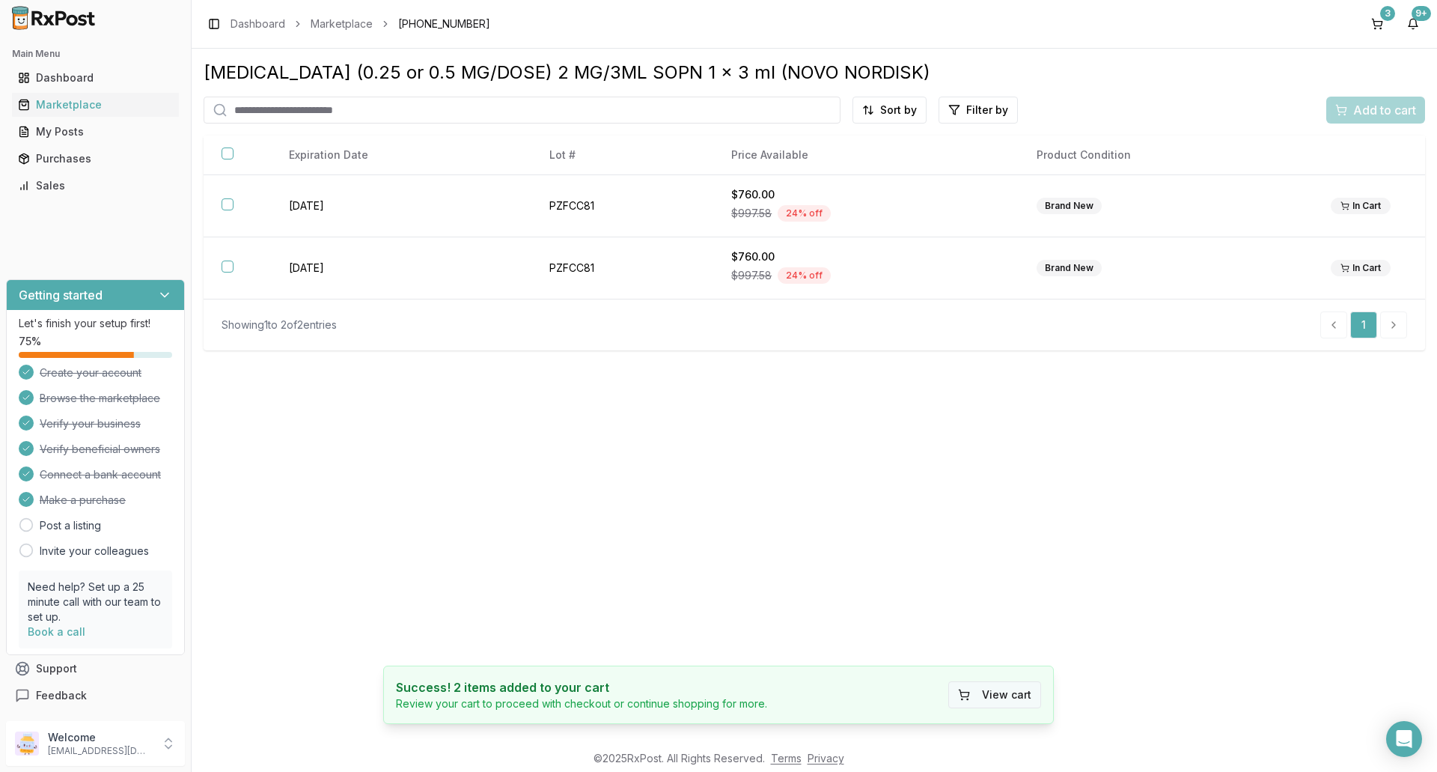
click at [1031, 693] on button "View cart" at bounding box center [994, 694] width 93 height 27
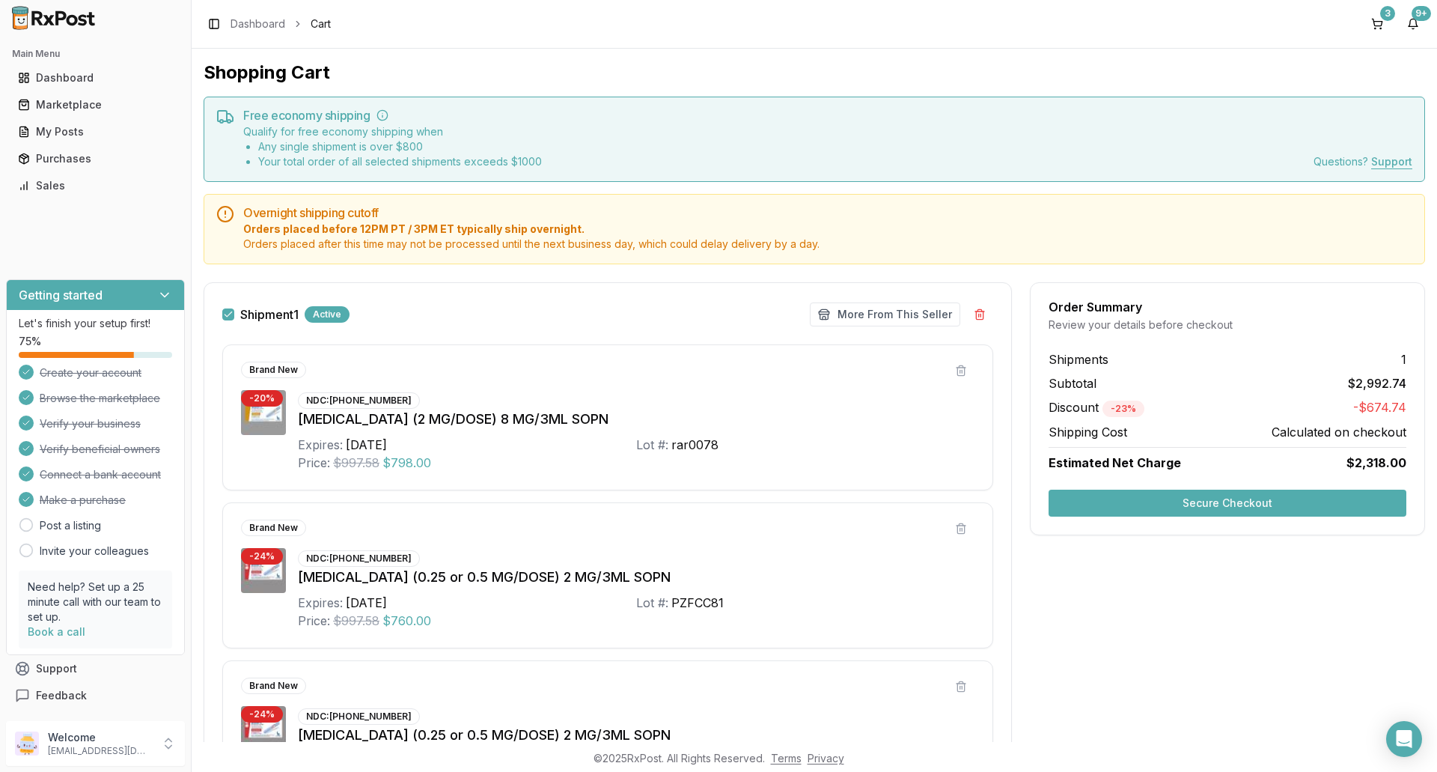
click at [1137, 502] on button "Secure Checkout" at bounding box center [1227, 502] width 358 height 27
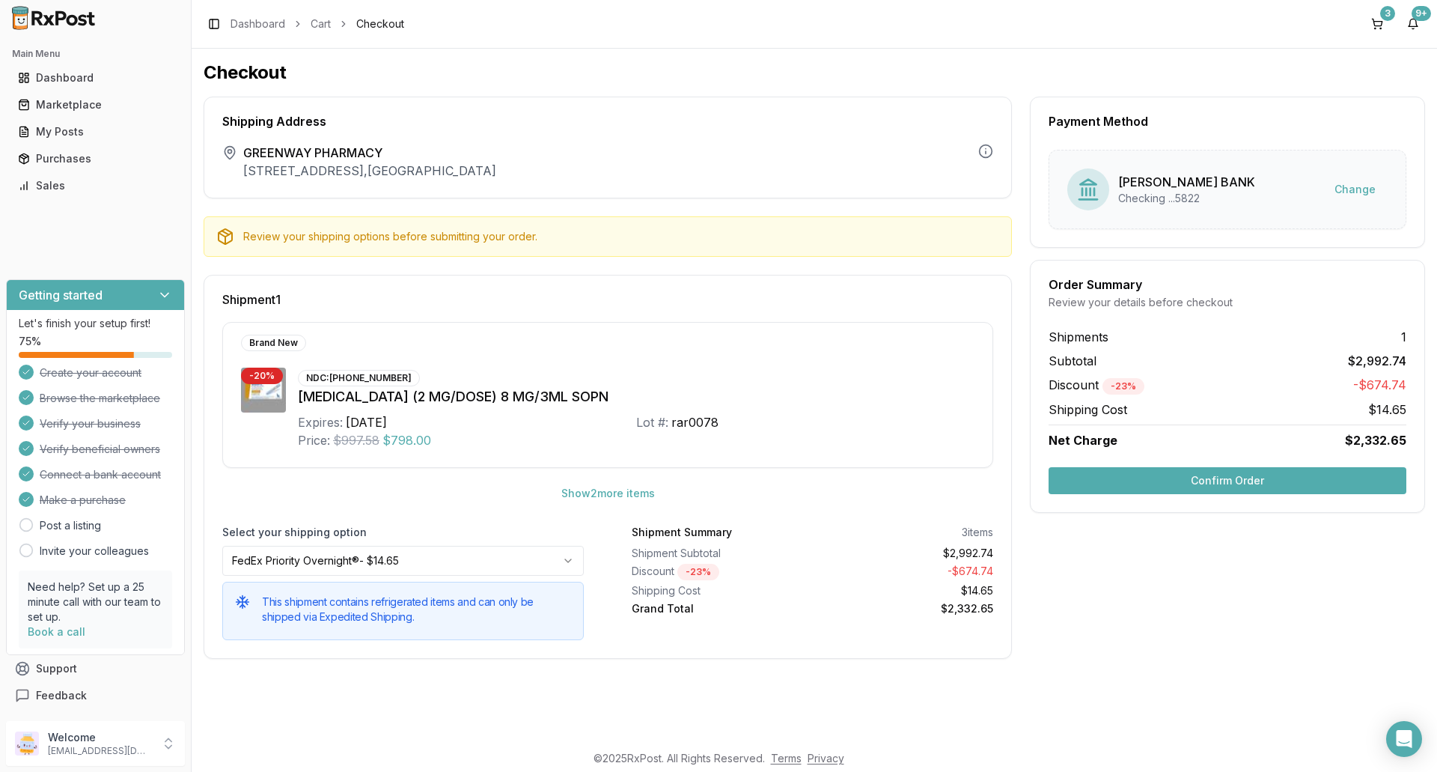
click at [1149, 477] on button "Confirm Order" at bounding box center [1227, 480] width 358 height 27
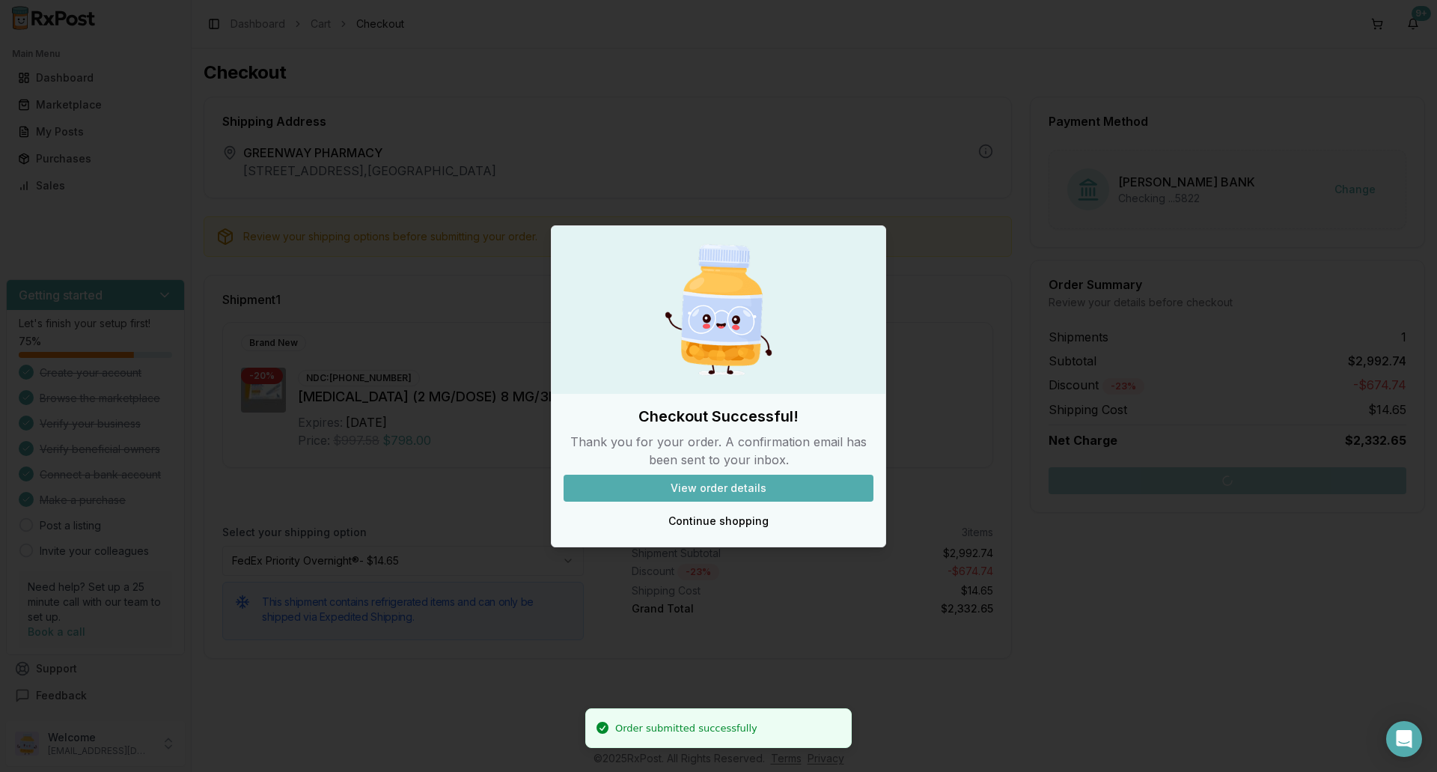
click at [760, 483] on button "View order details" at bounding box center [719, 487] width 310 height 27
